Goal: Navigation & Orientation: Find specific page/section

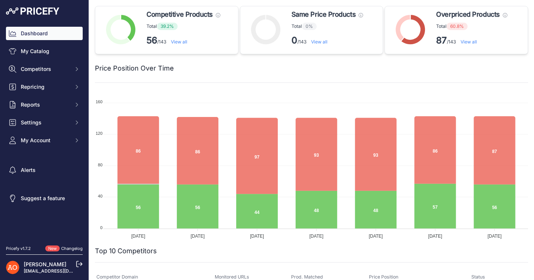
click at [466, 41] on link "View all" at bounding box center [469, 42] width 16 height 6
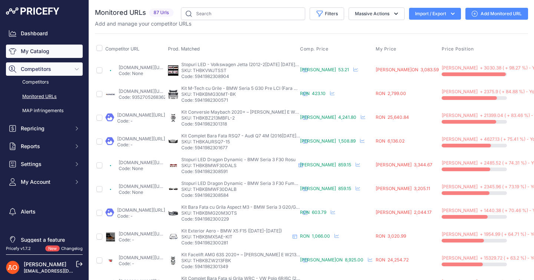
click at [44, 53] on link "My Catalog" at bounding box center [44, 51] width 77 height 13
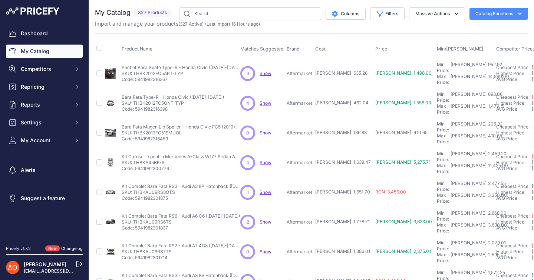
click at [45, 12] on img at bounding box center [32, 10] width 53 height 7
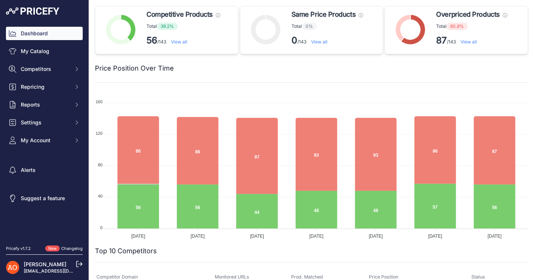
click at [471, 43] on link "View all" at bounding box center [469, 42] width 16 height 6
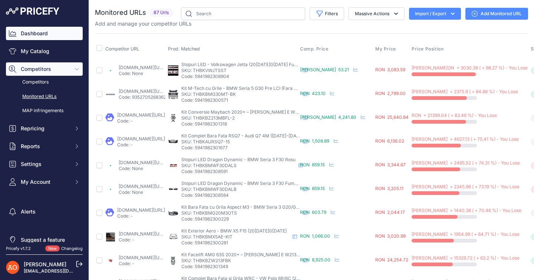
click at [39, 34] on link "Dashboard" at bounding box center [44, 33] width 77 height 13
